Goal: Transaction & Acquisition: Purchase product/service

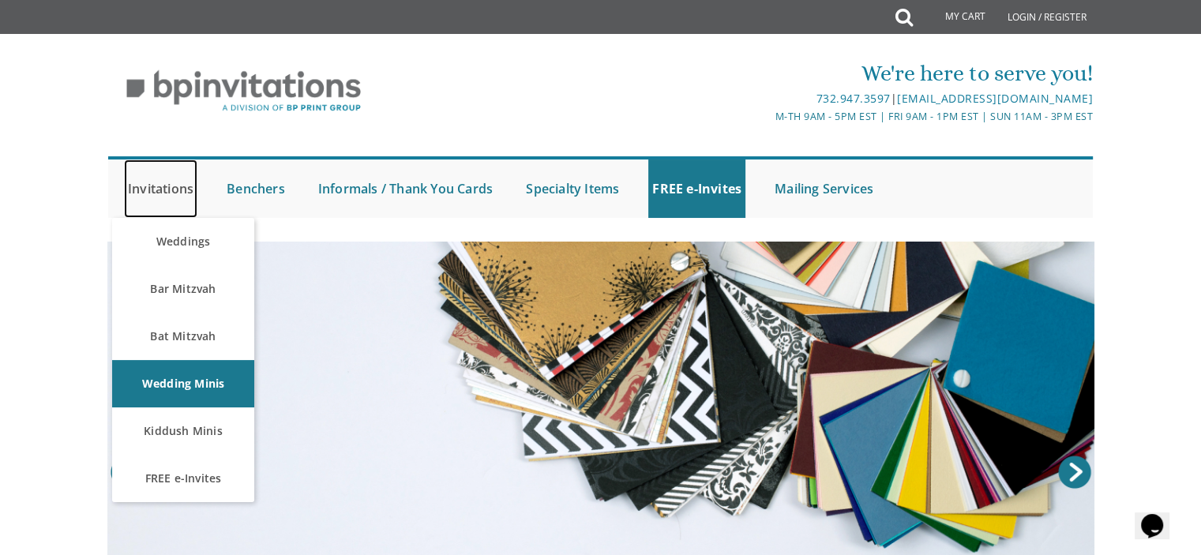
click at [177, 185] on link "Invitations" at bounding box center [160, 189] width 73 height 58
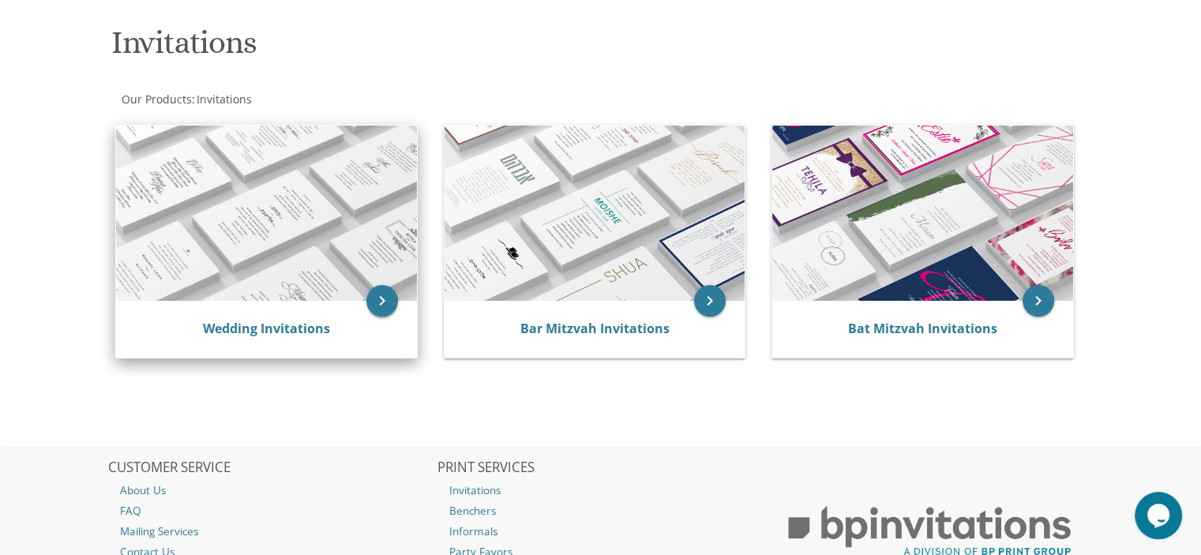
scroll to position [229, 0]
click at [266, 261] on img at bounding box center [266, 212] width 301 height 175
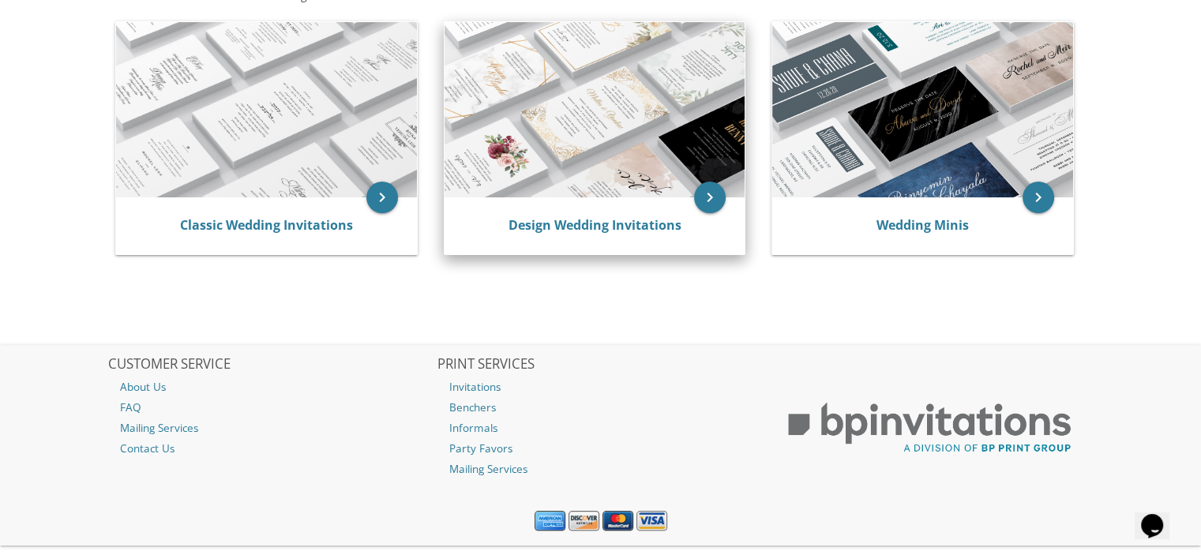
scroll to position [333, 0]
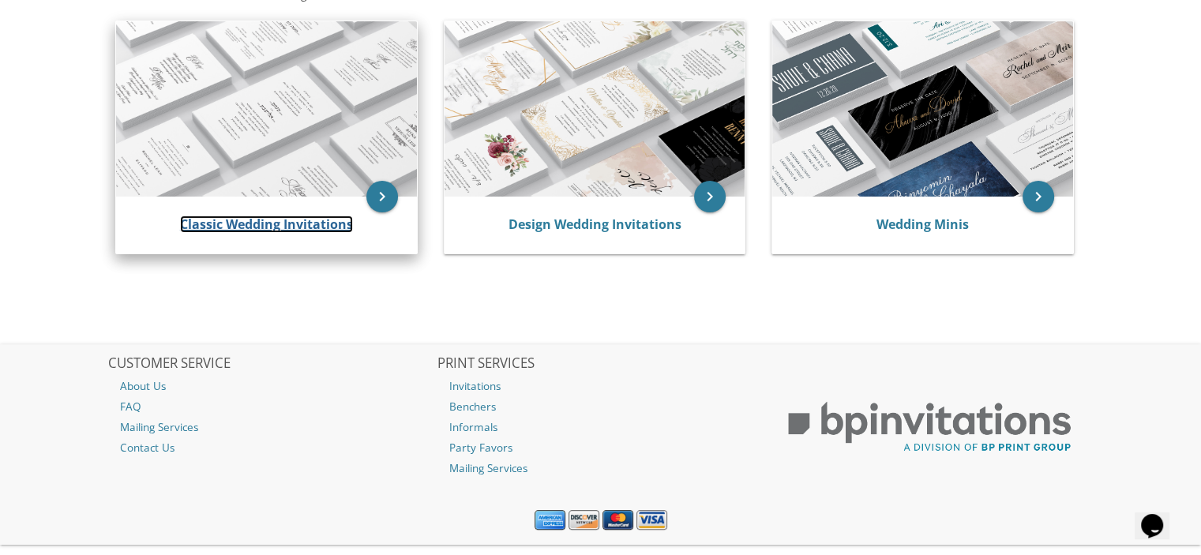
click at [282, 216] on link "Classic Wedding Invitations" at bounding box center [266, 224] width 173 height 17
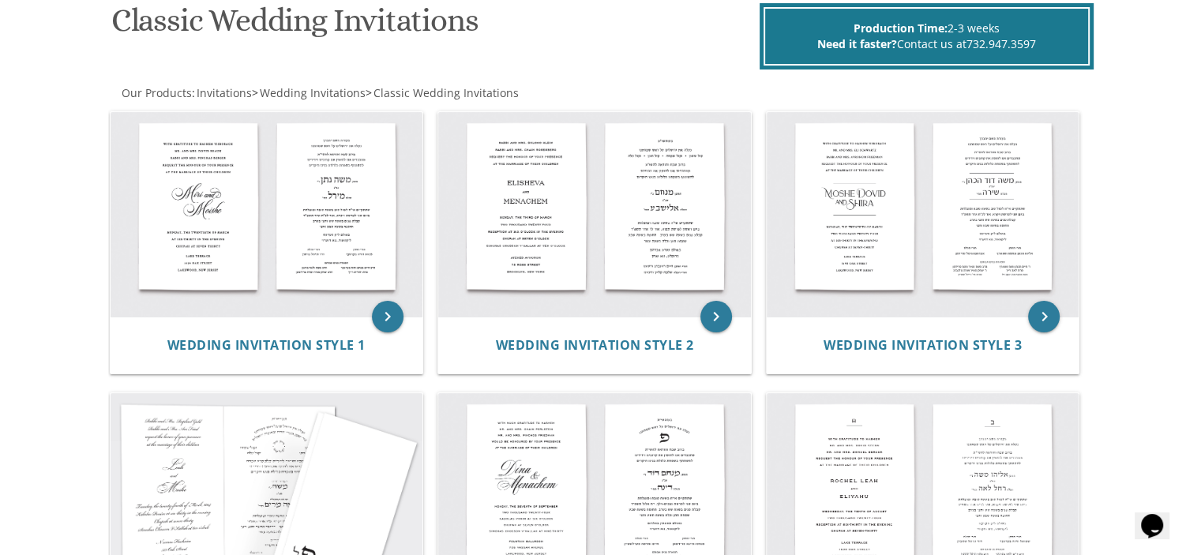
scroll to position [262, 0]
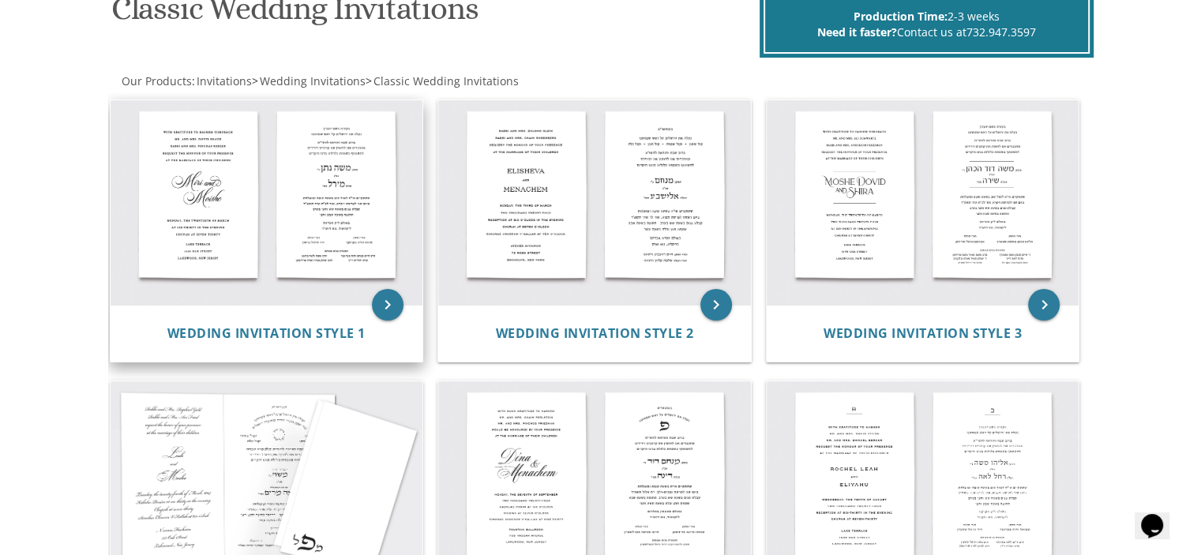
click at [305, 201] on img at bounding box center [267, 202] width 313 height 205
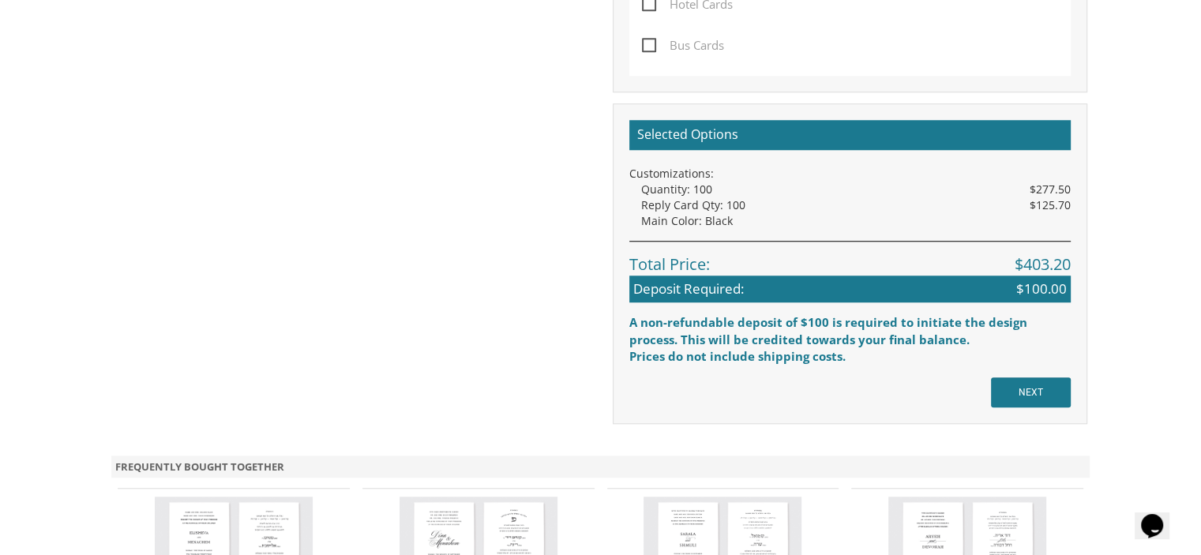
scroll to position [1256, 0]
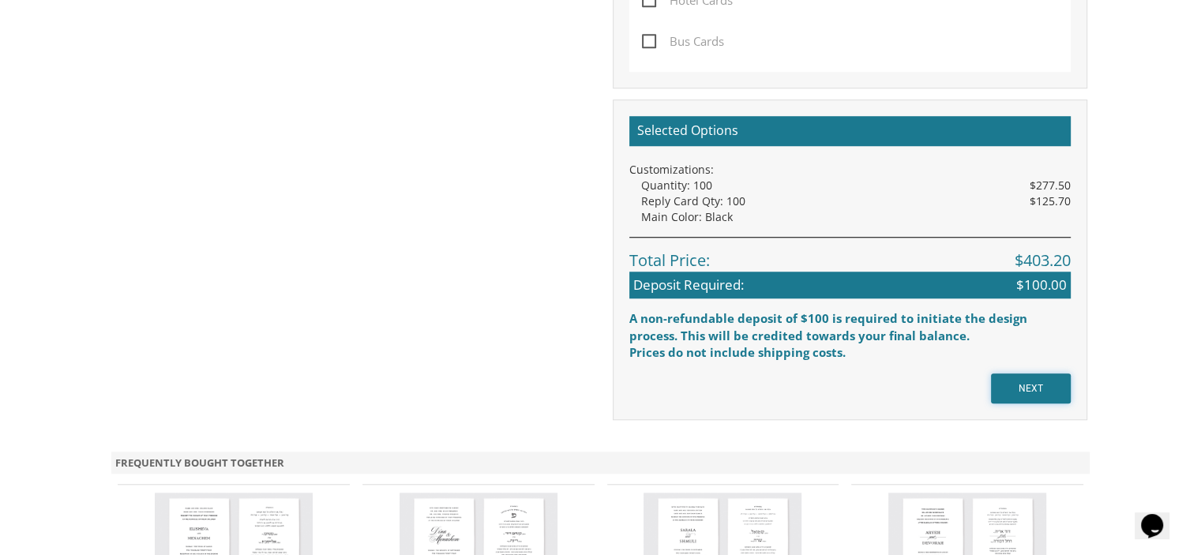
click at [1025, 397] on input "NEXT" at bounding box center [1031, 389] width 80 height 30
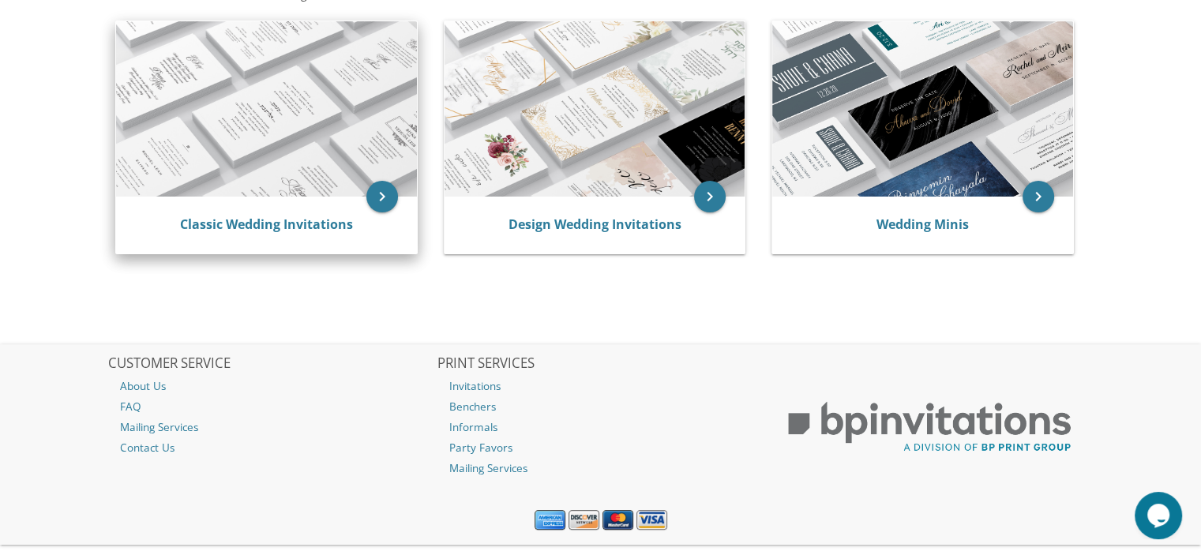
click at [235, 152] on img at bounding box center [266, 108] width 301 height 175
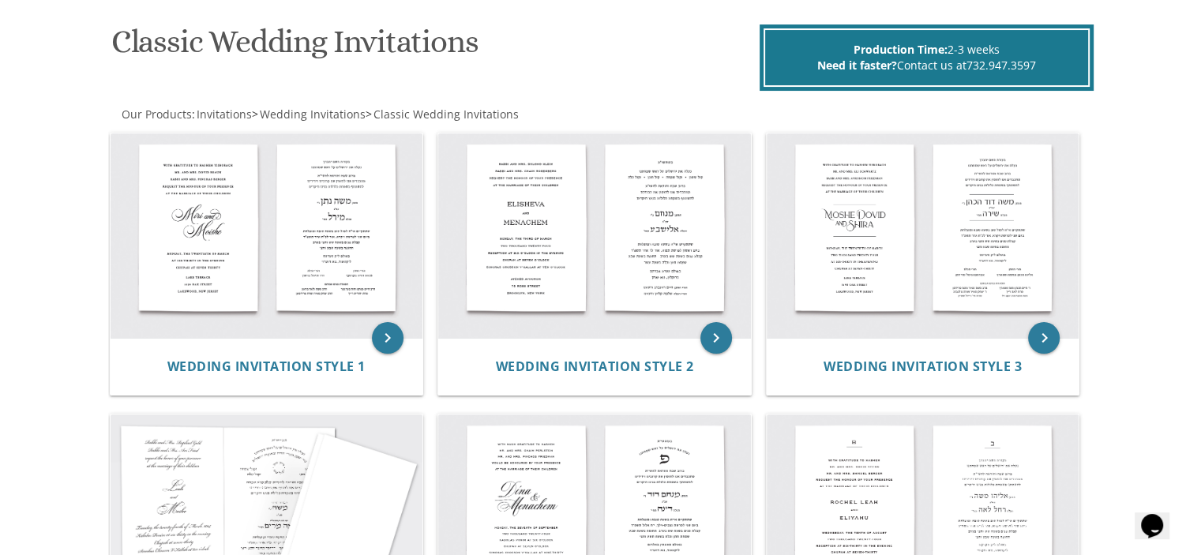
scroll to position [243, 0]
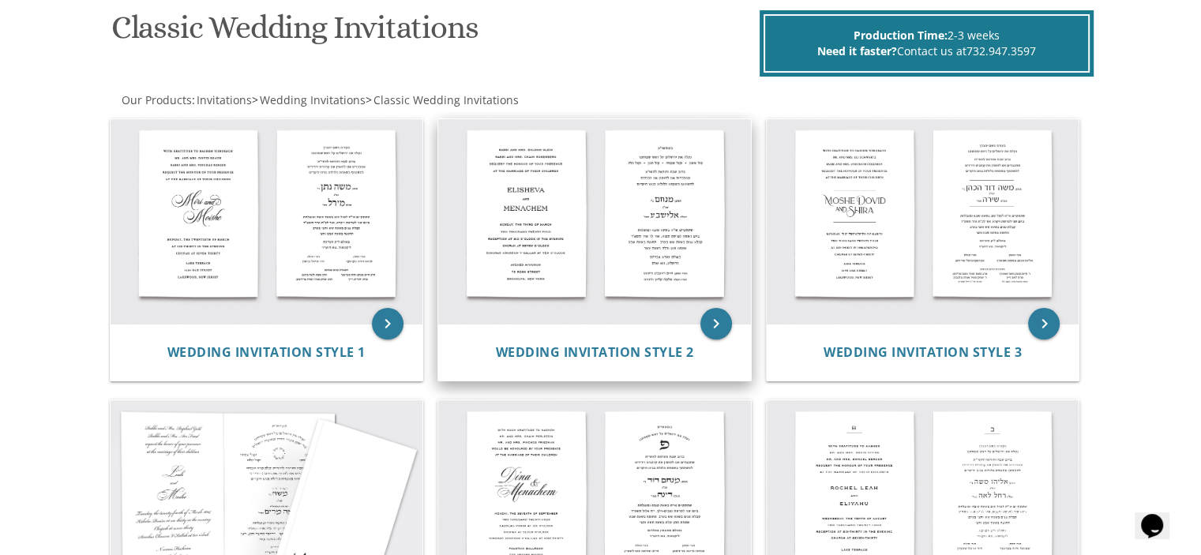
click at [616, 239] on img at bounding box center [594, 221] width 313 height 205
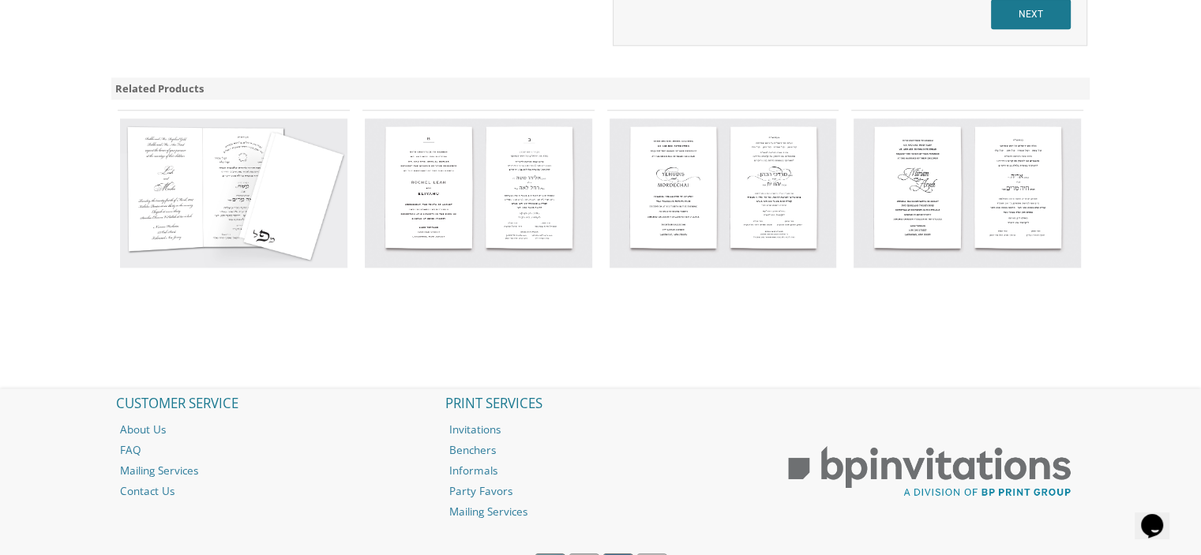
scroll to position [1631, 0]
click at [1028, 16] on input "NEXT" at bounding box center [1031, 13] width 80 height 30
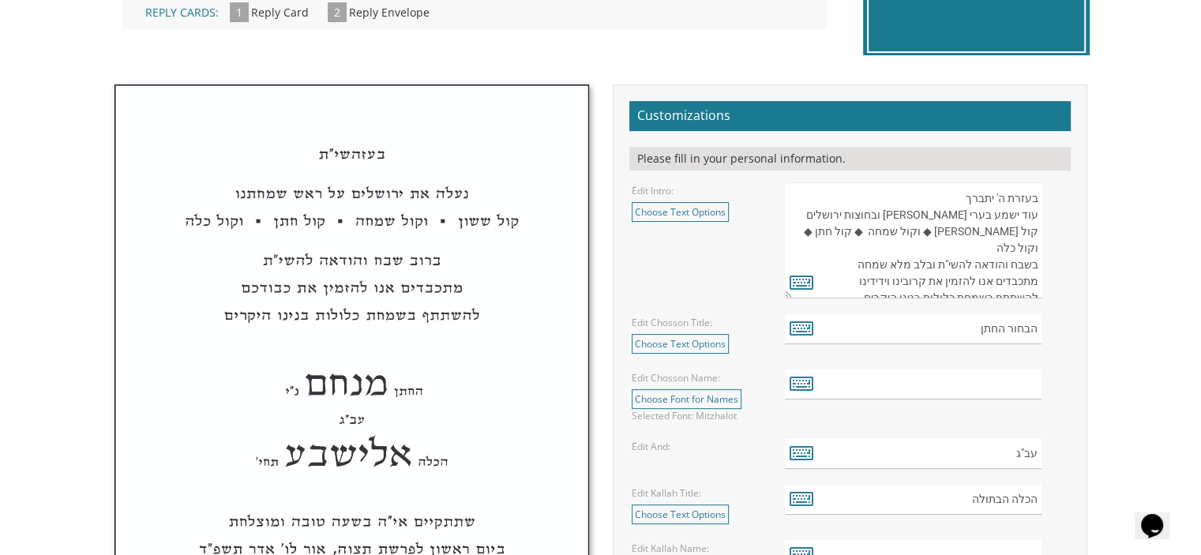
scroll to position [466, 0]
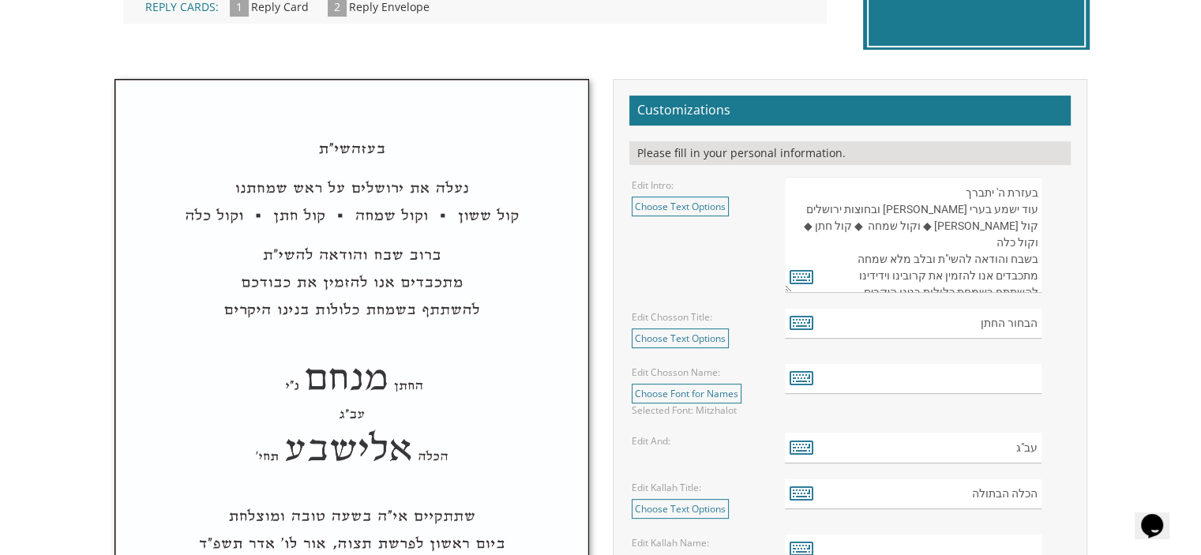
click at [907, 273] on textarea "בעזרת ה' יתברך עוד ישמע בערי יהודה ובחוצות ירושלים קול ששון ◆ וקול שמחה ◆ קול ח…" at bounding box center [913, 235] width 257 height 116
click at [798, 276] on icon at bounding box center [802, 276] width 24 height 22
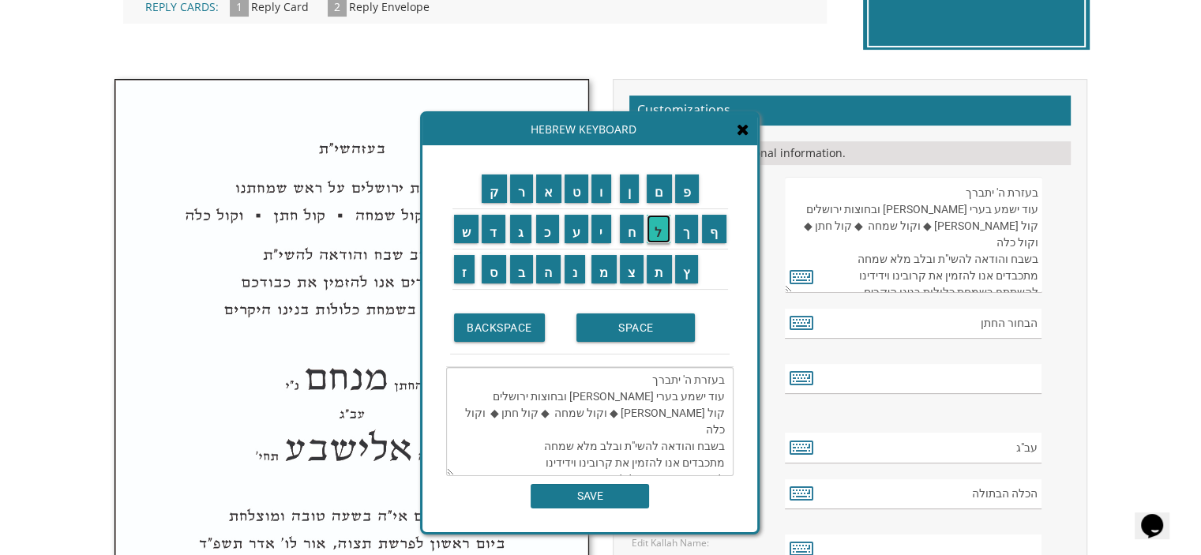
click at [659, 232] on input "ל" at bounding box center [659, 229] width 24 height 28
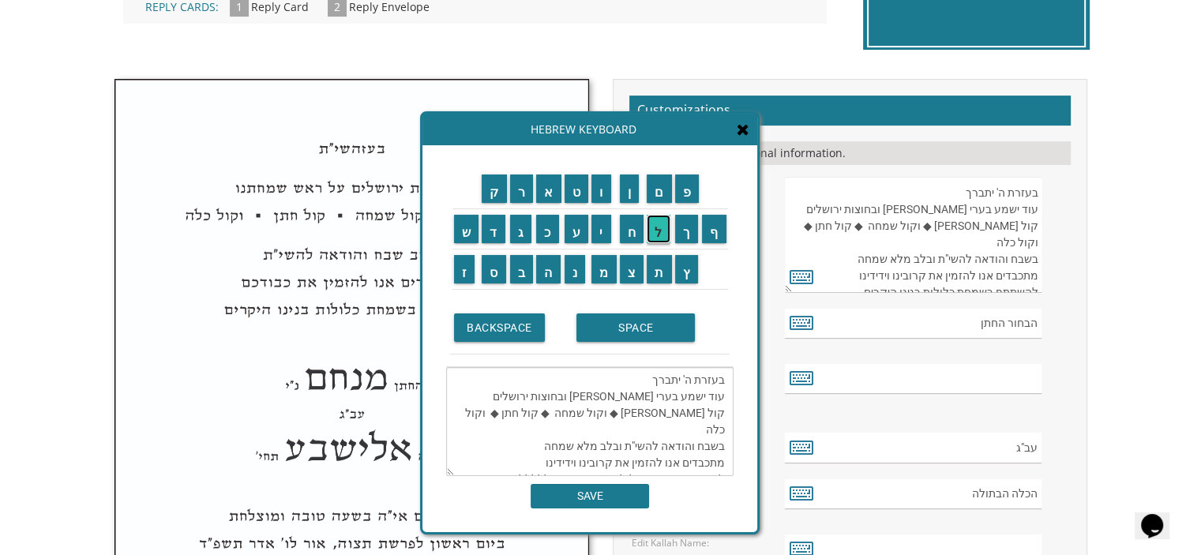
click at [659, 232] on input "ל" at bounding box center [659, 229] width 24 height 28
type textarea "בעזרת ה' יתברך עוד ישמע בערי יהודה ובחוצות ירושלים קול ששון ◆ וקול שמחה ◆ קול ח…"
click at [604, 491] on input "SAVE" at bounding box center [590, 496] width 118 height 24
type textarea "בעזרת ה' יתברך עוד ישמע בערי יהודה ובחוצות ירושלים קול ששון ◆ וקול שמחה ◆ קול ח…"
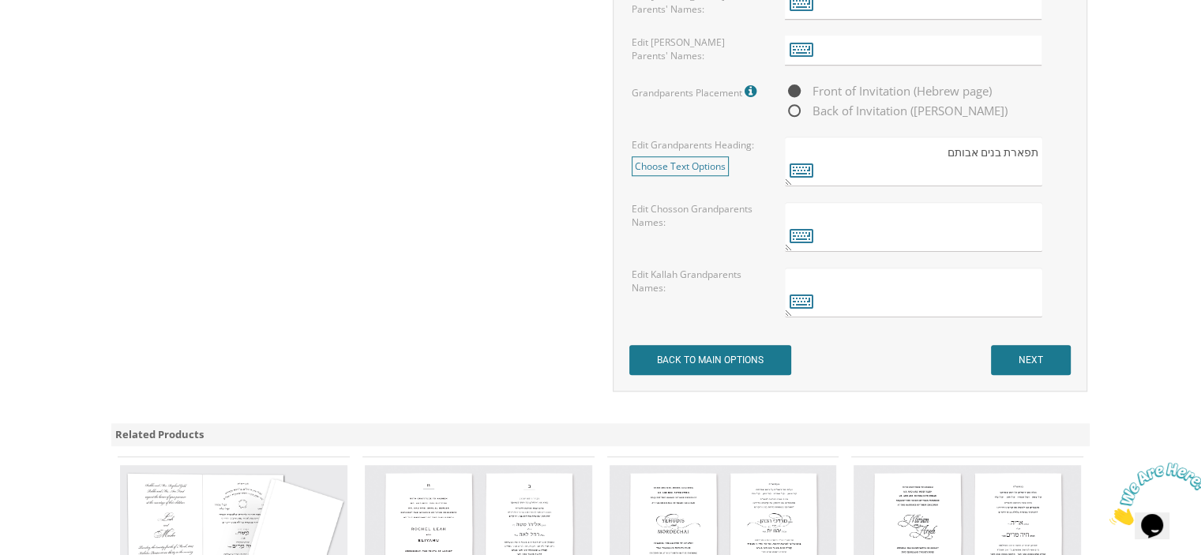
scroll to position [1316, 0]
click at [1042, 344] on input "NEXT" at bounding box center [1031, 359] width 80 height 30
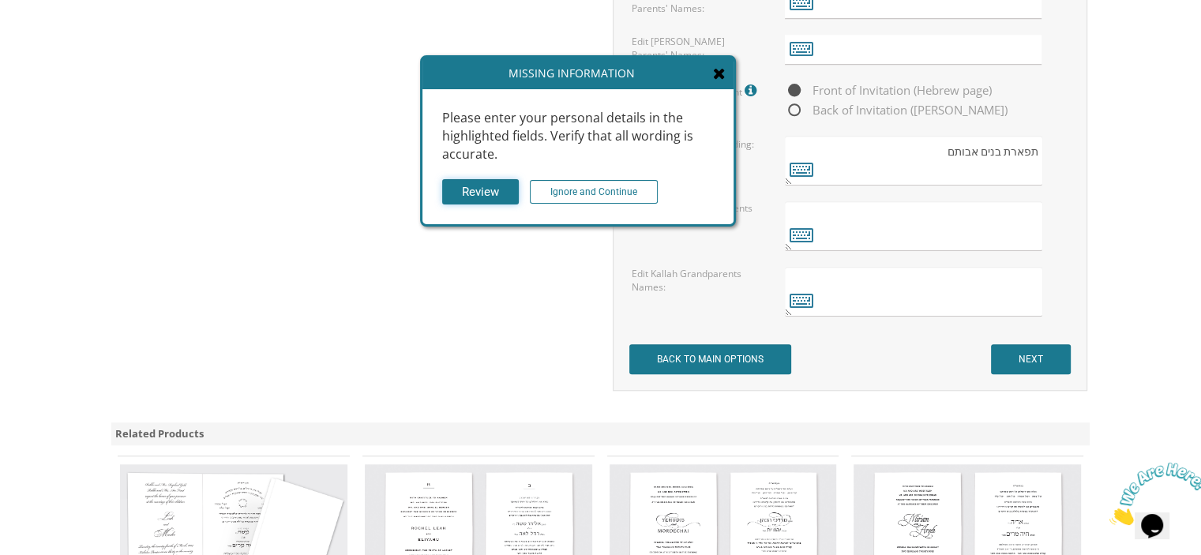
click at [477, 188] on input "Review" at bounding box center [480, 192] width 77 height 26
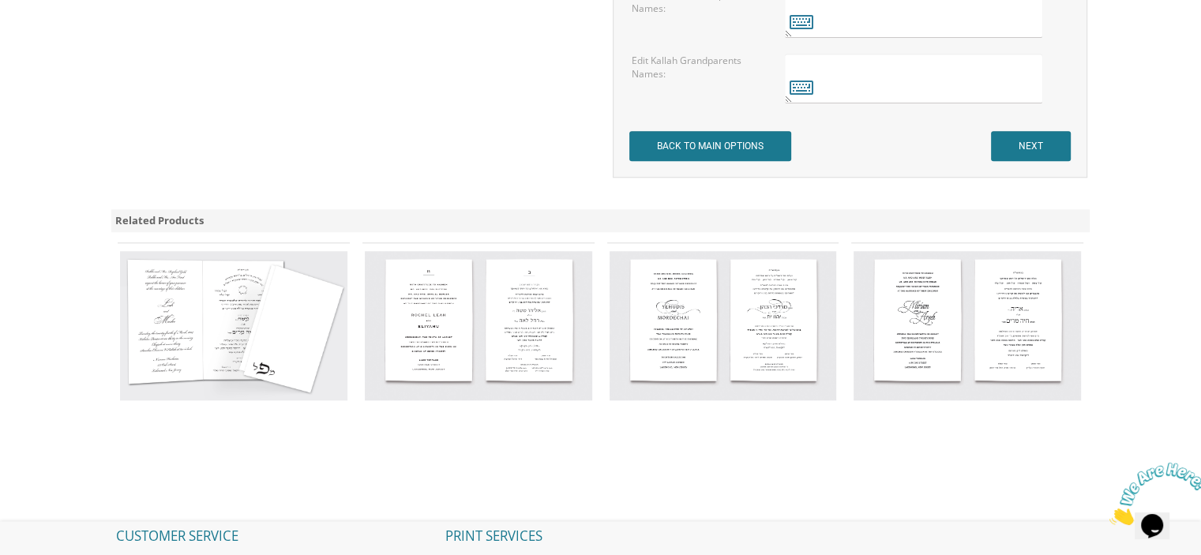
scroll to position [1536, 0]
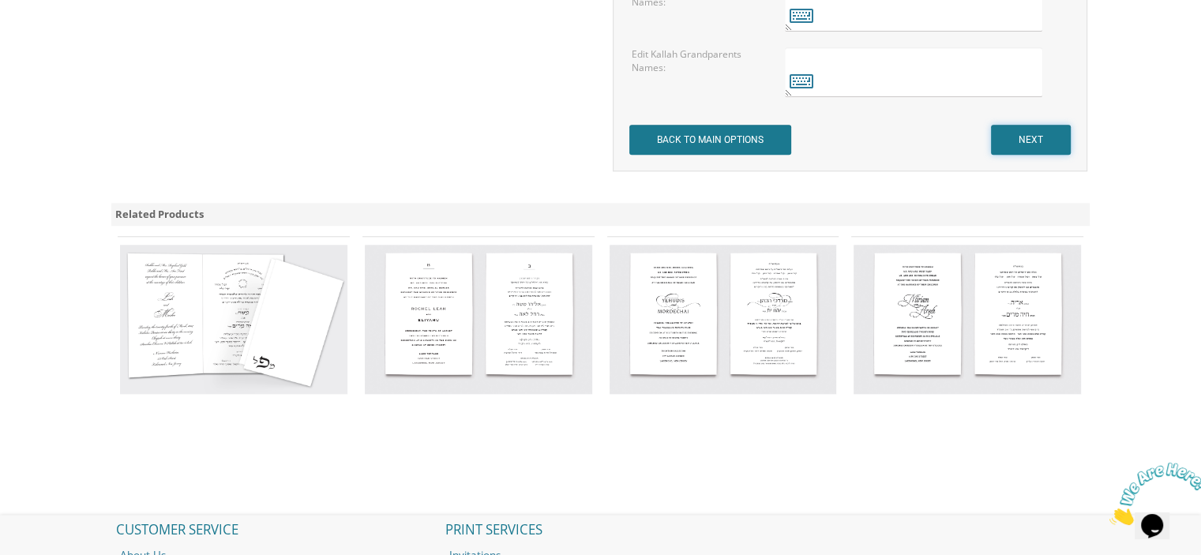
click at [1024, 127] on input "NEXT" at bounding box center [1031, 140] width 80 height 30
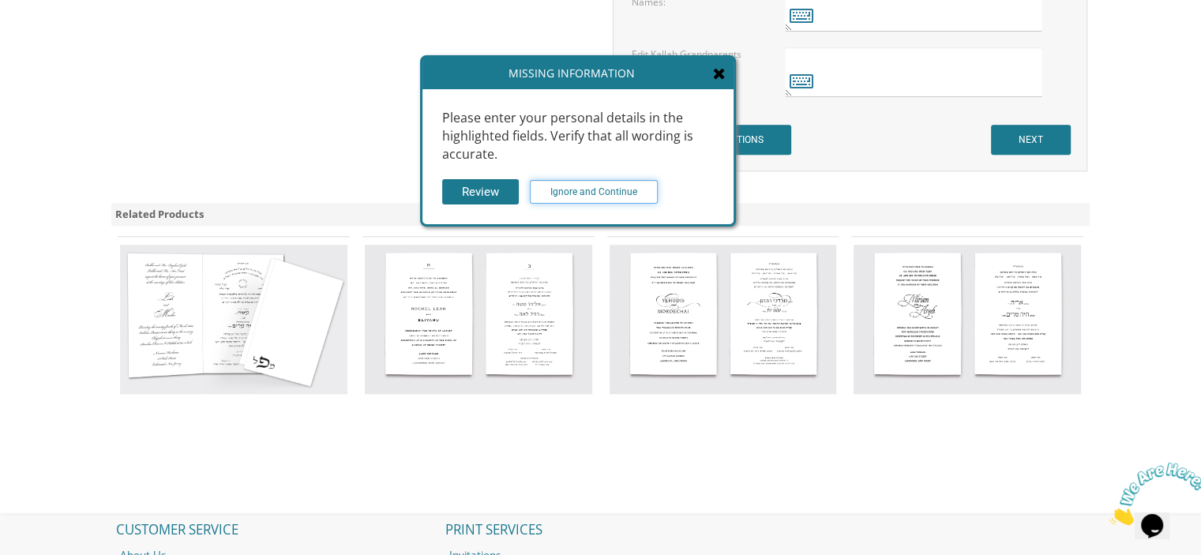
click at [607, 196] on input "Ignore and Continue" at bounding box center [594, 192] width 128 height 24
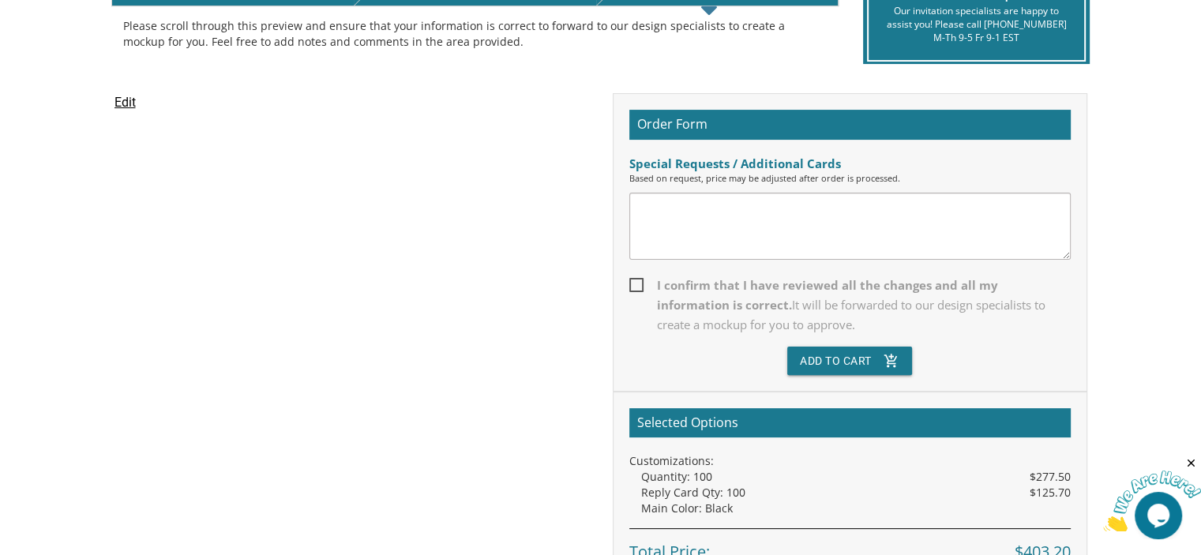
scroll to position [377, 0]
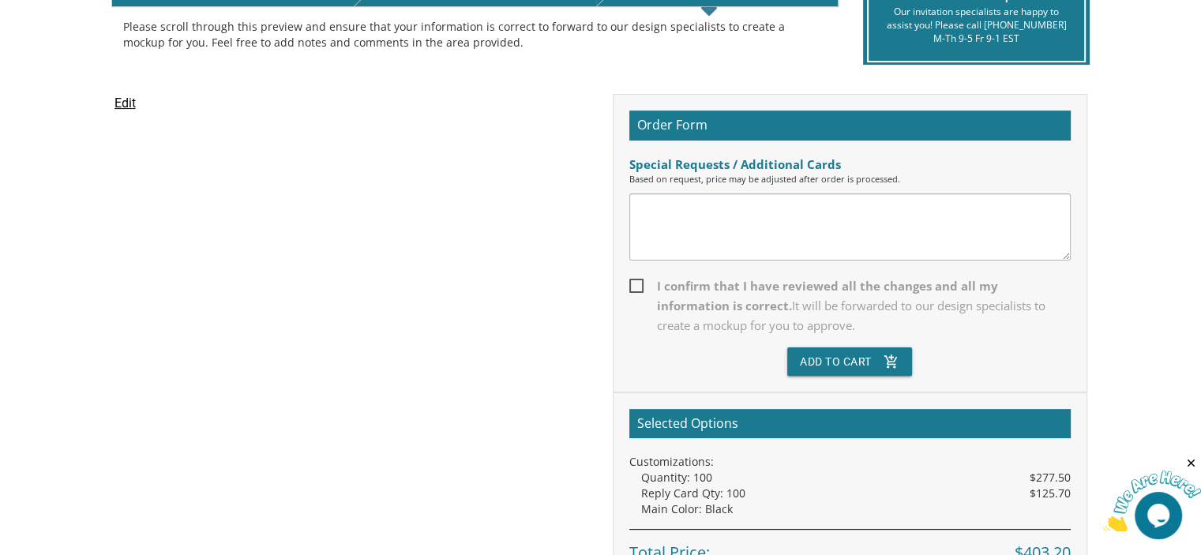
click at [637, 280] on span "I confirm that I have reviewed all the changes and all my information is correc…" at bounding box center [851, 305] width 442 height 59
click at [637, 280] on input "I confirm that I have reviewed all the changes and all my information is correc…" at bounding box center [635, 285] width 10 height 10
checkbox input "true"
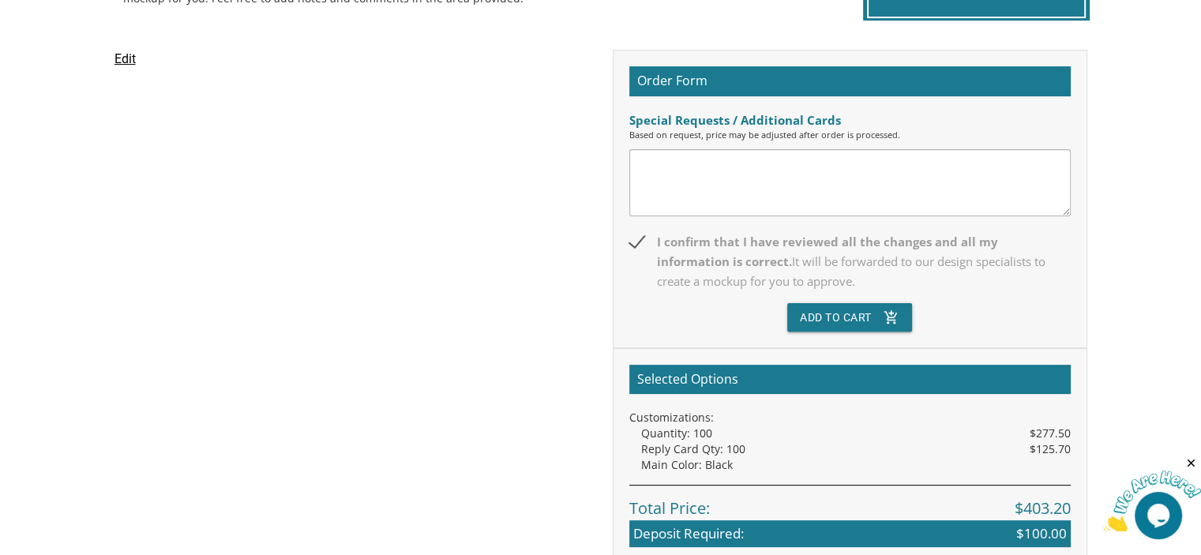
scroll to position [423, 0]
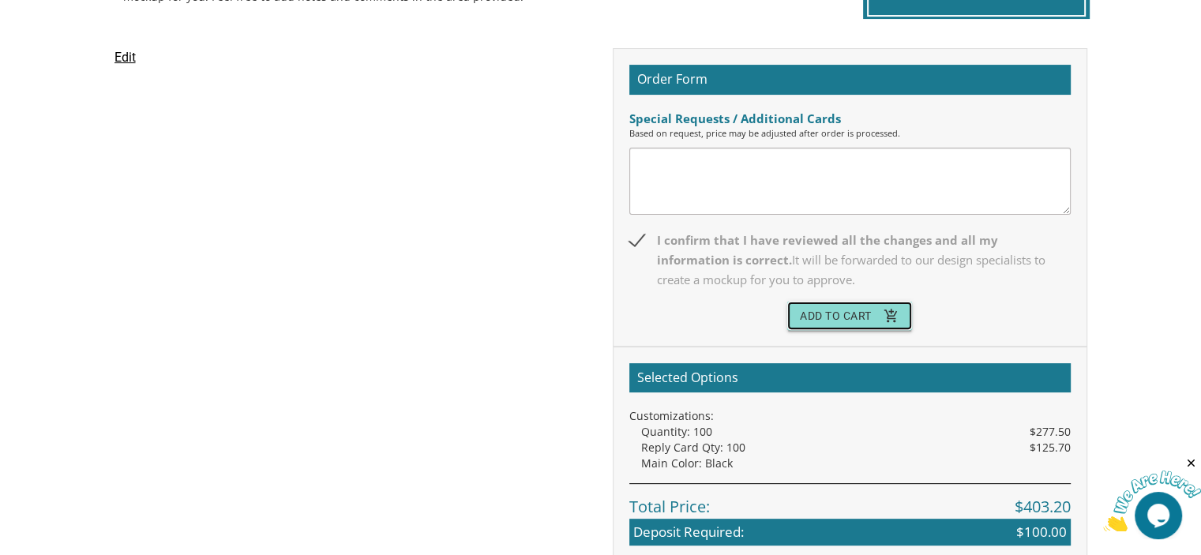
click at [815, 312] on button "Add To Cart add_shopping_cart" at bounding box center [850, 316] width 125 height 28
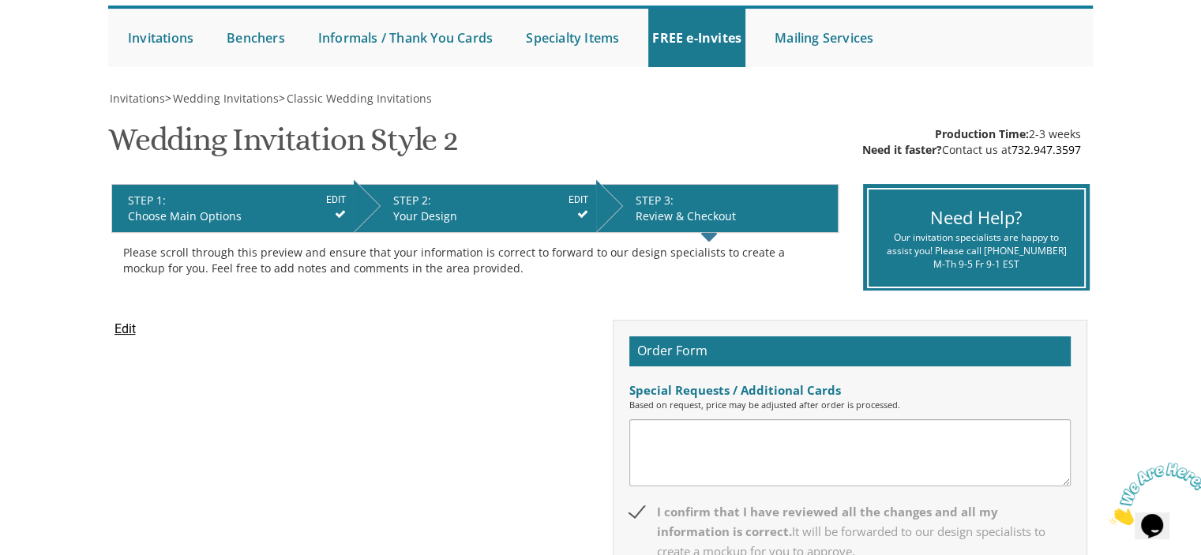
scroll to position [144, 0]
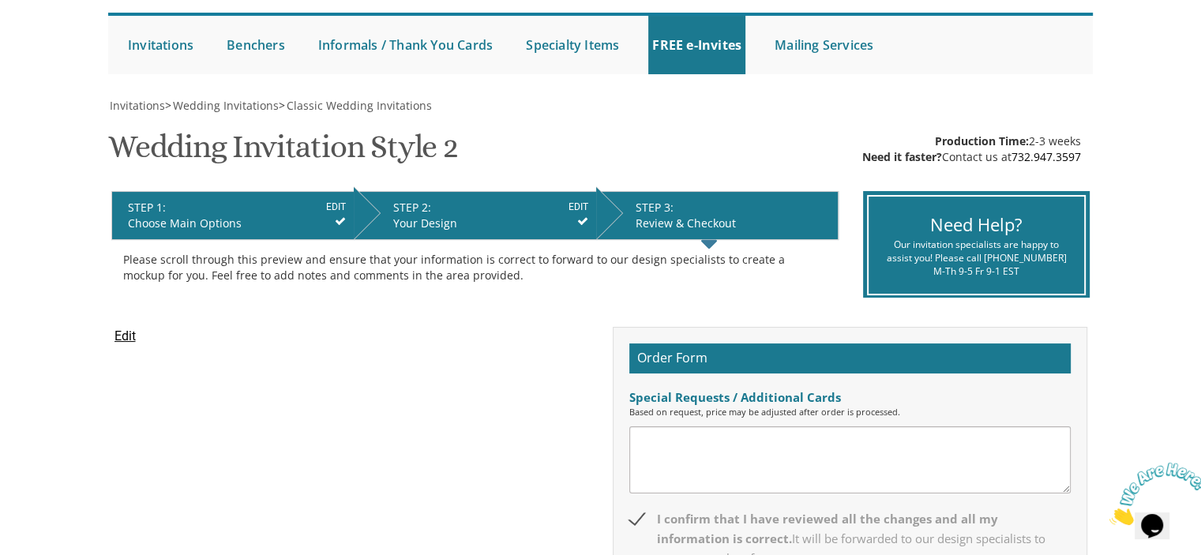
click at [122, 333] on input "Edit" at bounding box center [125, 336] width 21 height 19
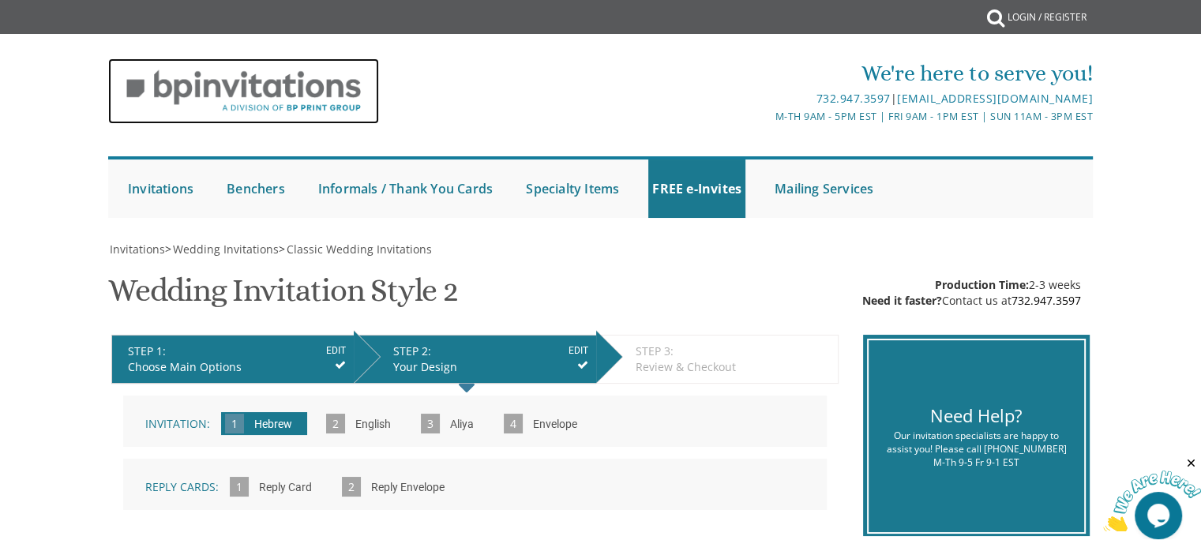
click at [265, 88] on img at bounding box center [243, 91] width 271 height 66
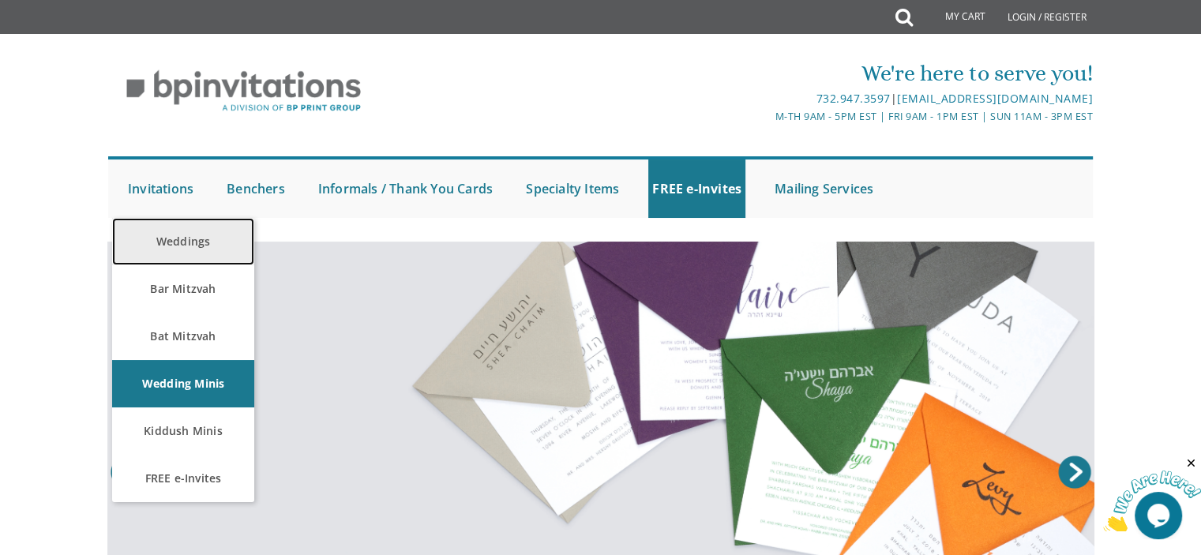
click at [166, 236] on link "Weddings" at bounding box center [183, 241] width 142 height 47
